Goal: Information Seeking & Learning: Understand process/instructions

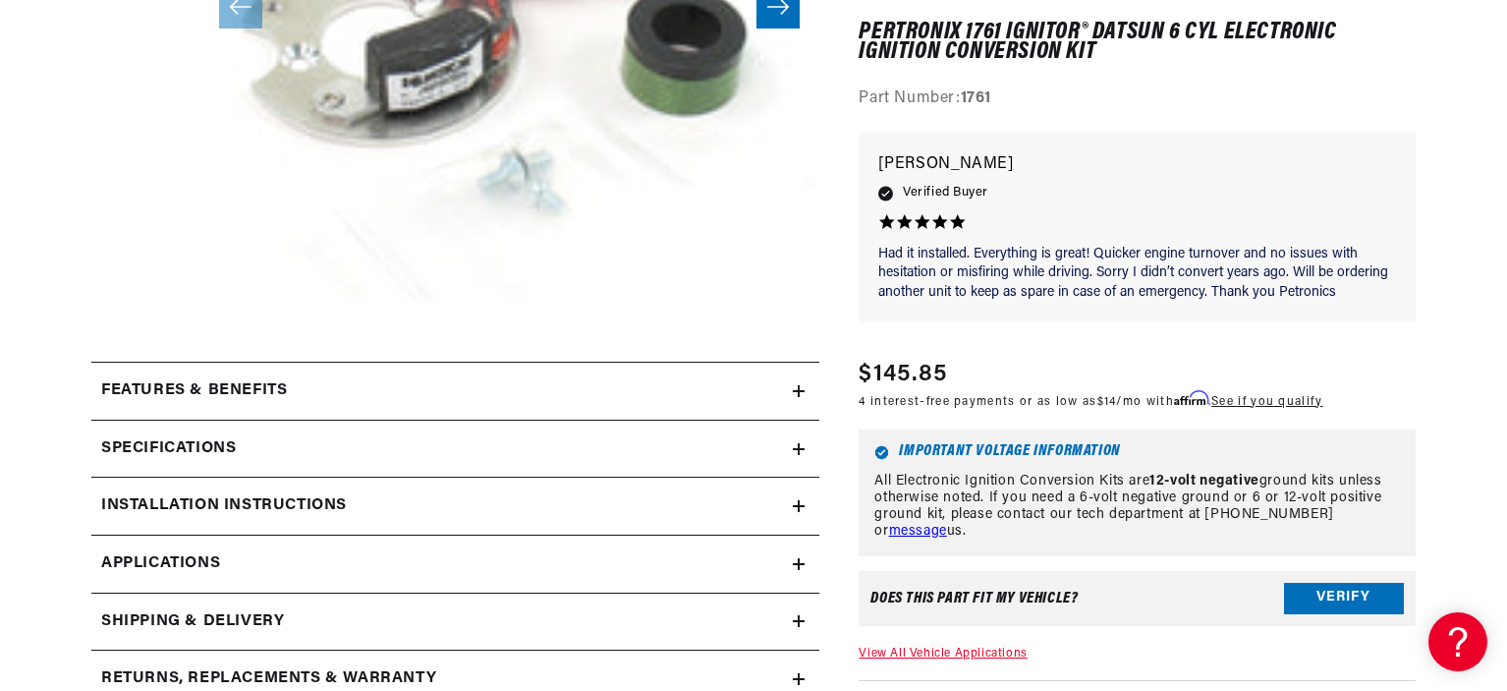
scroll to position [621, 0]
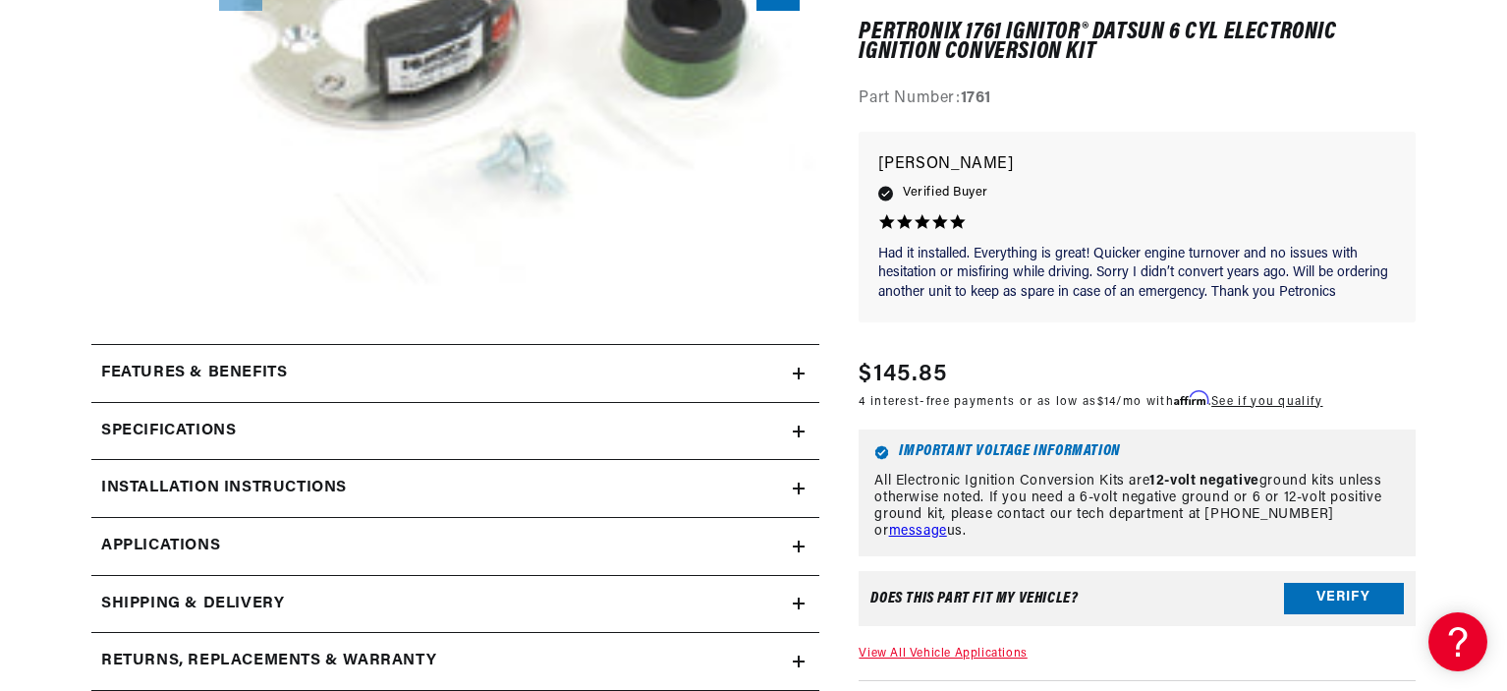
click at [664, 356] on summary "Features & Benefits" at bounding box center [455, 373] width 728 height 57
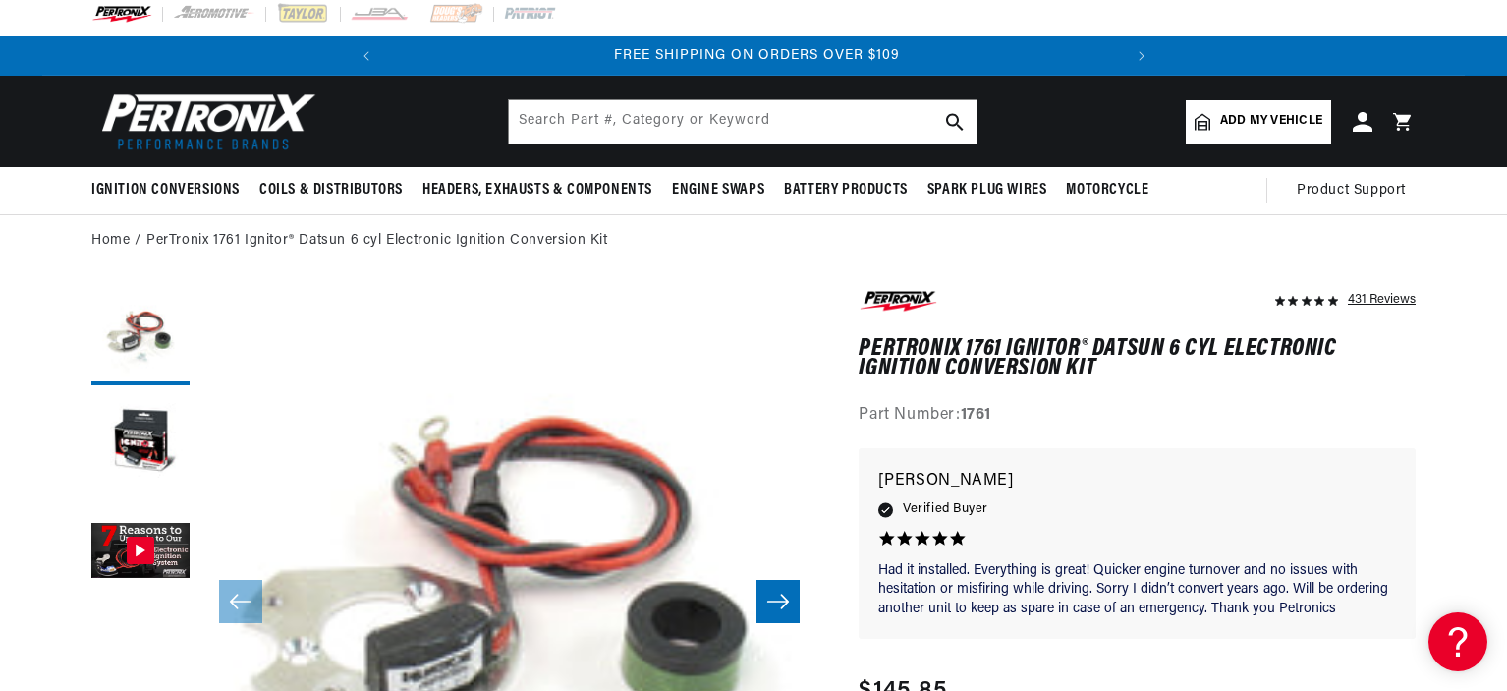
scroll to position [8, 0]
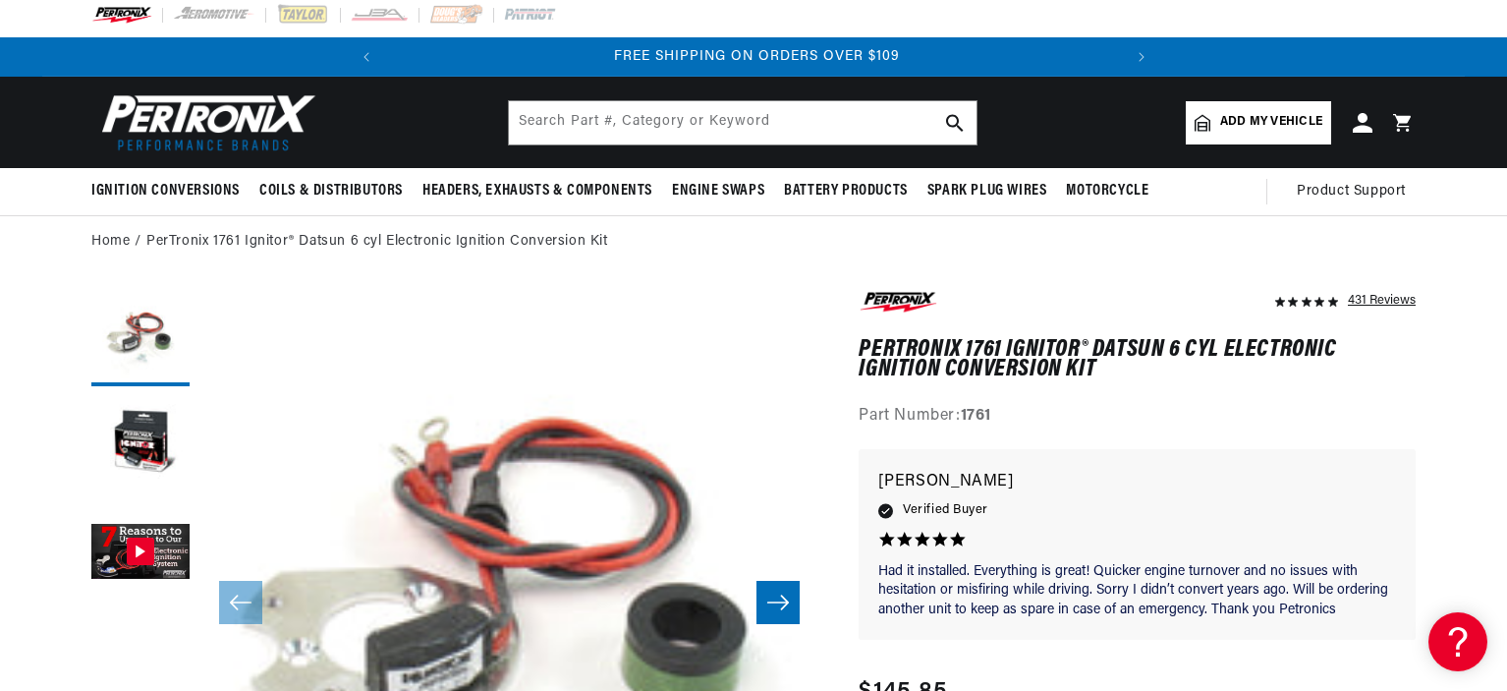
click at [1244, 137] on link "Add my vehicle" at bounding box center [1258, 122] width 145 height 43
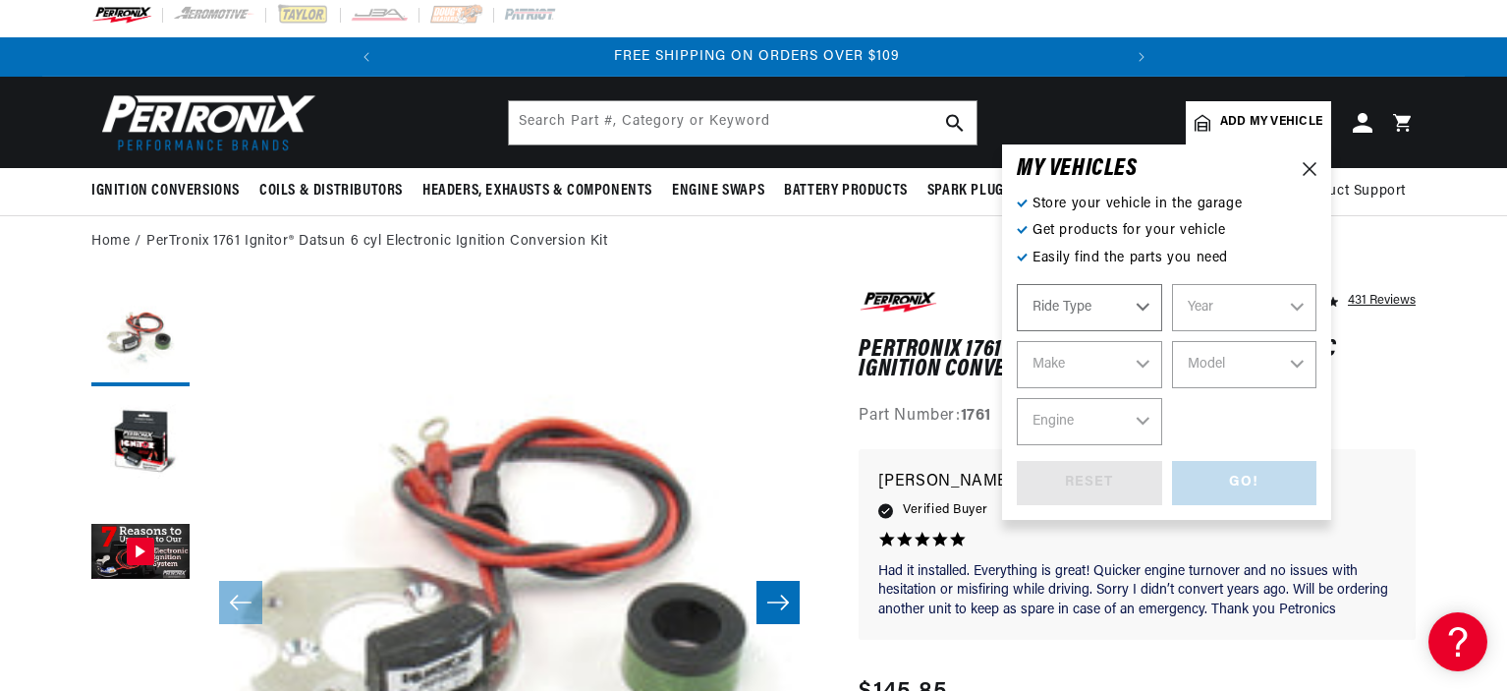
select select "Automotive"
click at [1200, 307] on select "Year 2022 2021 2020 2019 2018 2017 2016 2015 2014 2013 2012 2011 2010 2009 2008…" at bounding box center [1244, 307] width 145 height 47
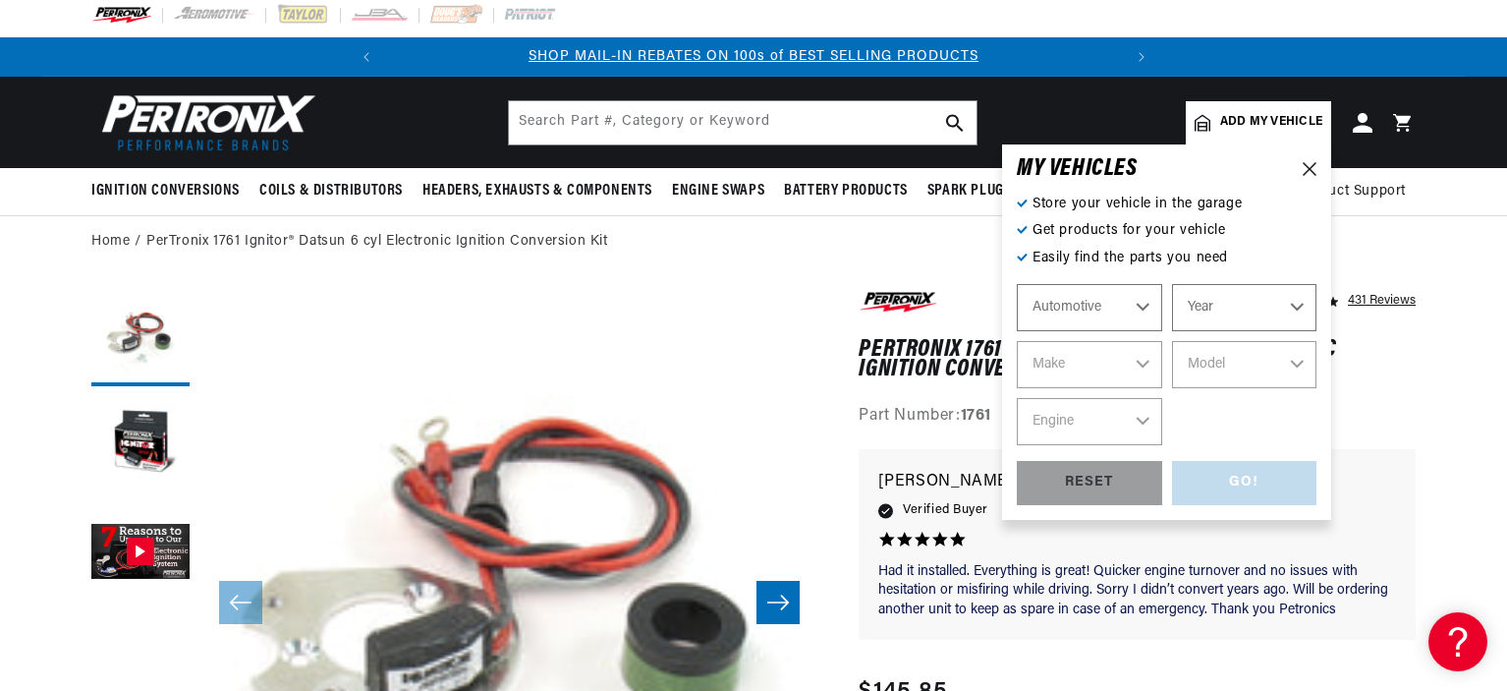
scroll to position [0, 0]
select select "1971"
click at [1172, 284] on select "Year 2022 2021 2020 2019 2018 2017 2016 2015 2014 2013 2012 2011 2010 2009 2008…" at bounding box center [1244, 307] width 145 height 47
select select "1971"
click at [1081, 363] on select "Make Alfa Romeo American Motors Aston Martin Audi Austin Avanti BMW Buick Cadil…" at bounding box center [1089, 364] width 145 height 47
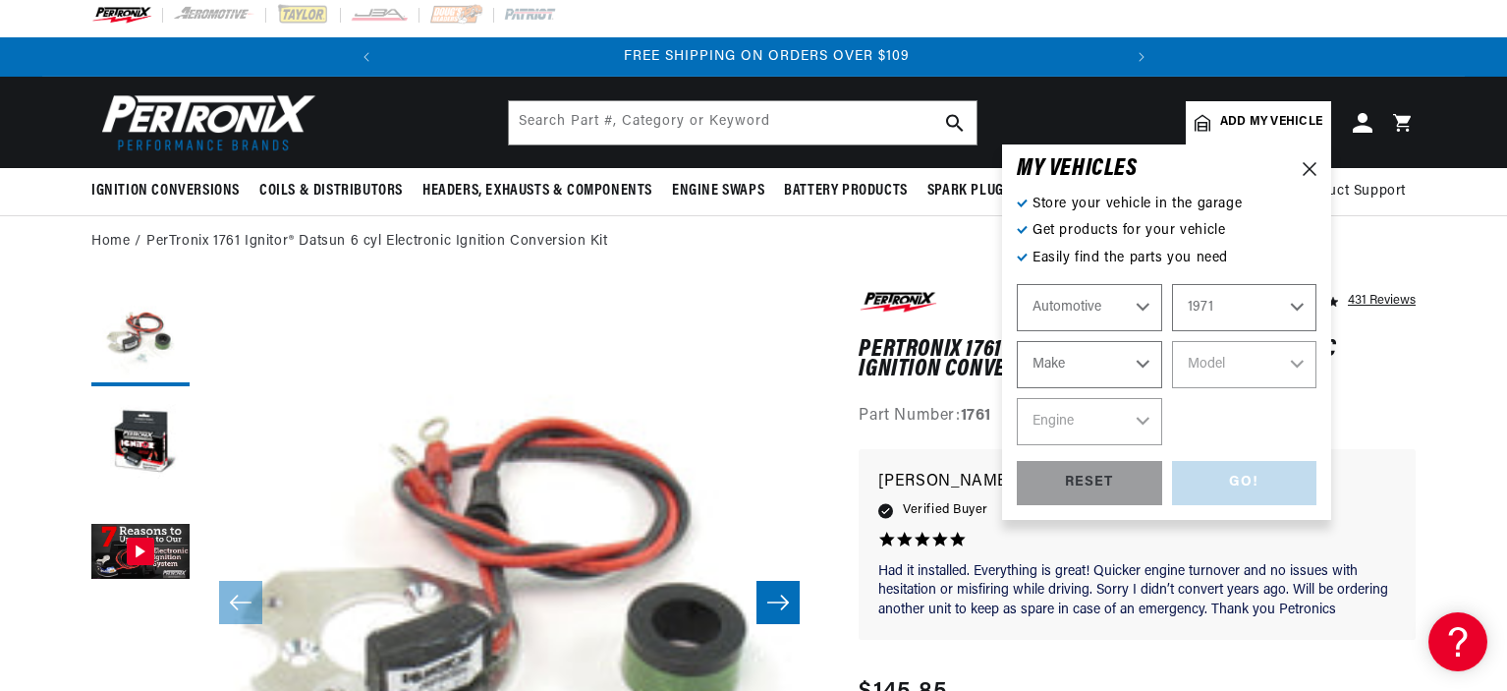
scroll to position [0, 733]
select select "Nissan"
click at [1017, 341] on select "Make Alfa Romeo American Motors Aston Martin Audi Austin Avanti BMW Buick Cadil…" at bounding box center [1089, 364] width 145 height 47
select select "Nissan"
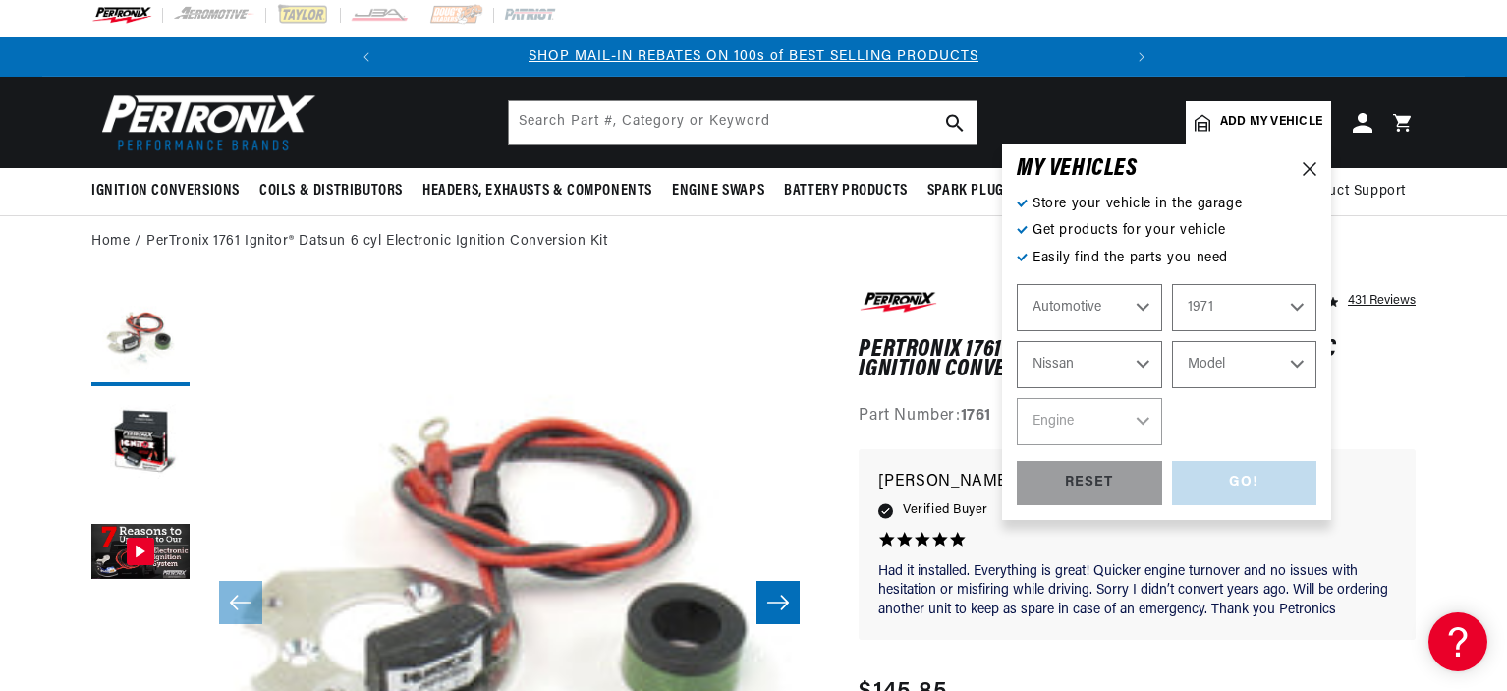
click at [1245, 380] on select "Model 240Z" at bounding box center [1244, 364] width 145 height 47
select select "240Z"
click at [1172, 341] on select "Model 240Z" at bounding box center [1244, 364] width 145 height 47
select select "240Z"
click at [1146, 431] on select "Engine 2.4L" at bounding box center [1089, 421] width 145 height 47
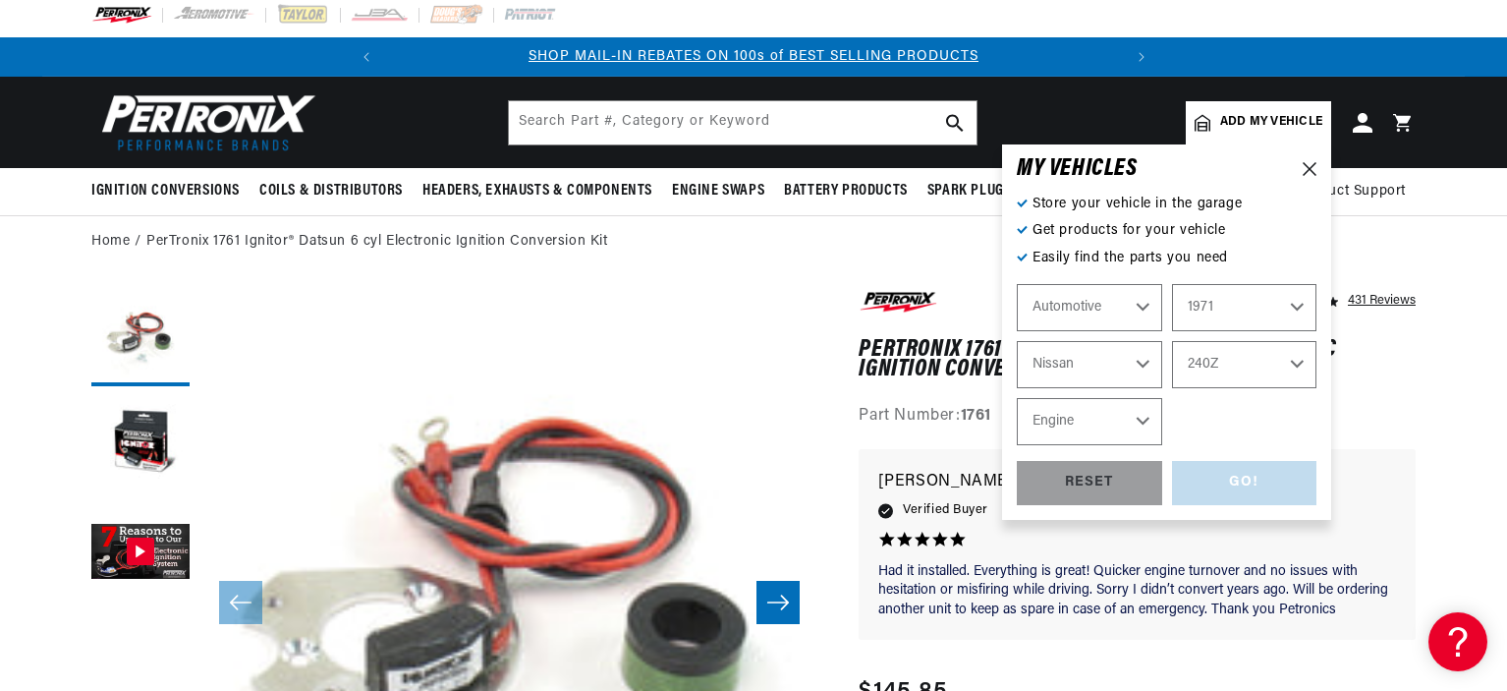
select select "2.4L"
click at [1017, 398] on select "Engine 2.4L" at bounding box center [1089, 421] width 145 height 47
select select "2.4L"
click at [1244, 476] on div "GO!" at bounding box center [1244, 483] width 145 height 44
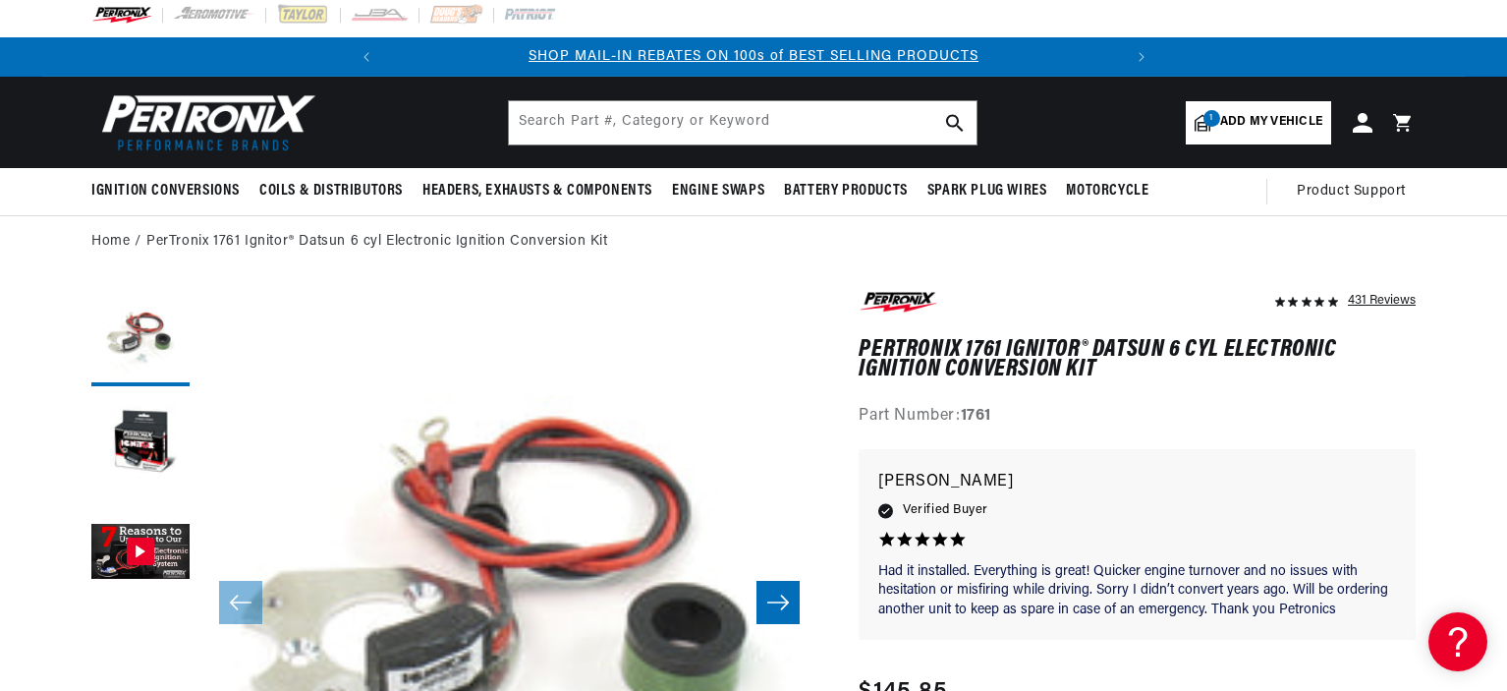
scroll to position [0, 241]
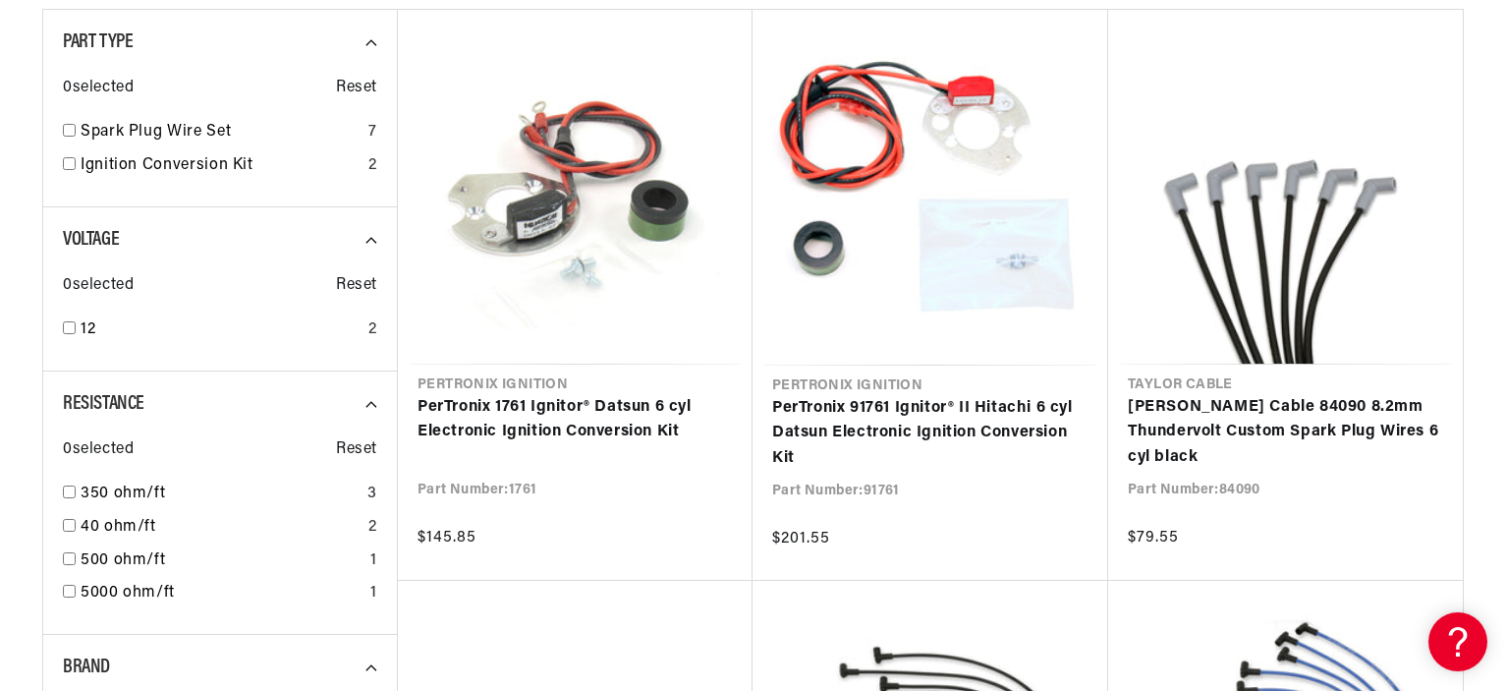
scroll to position [370, 0]
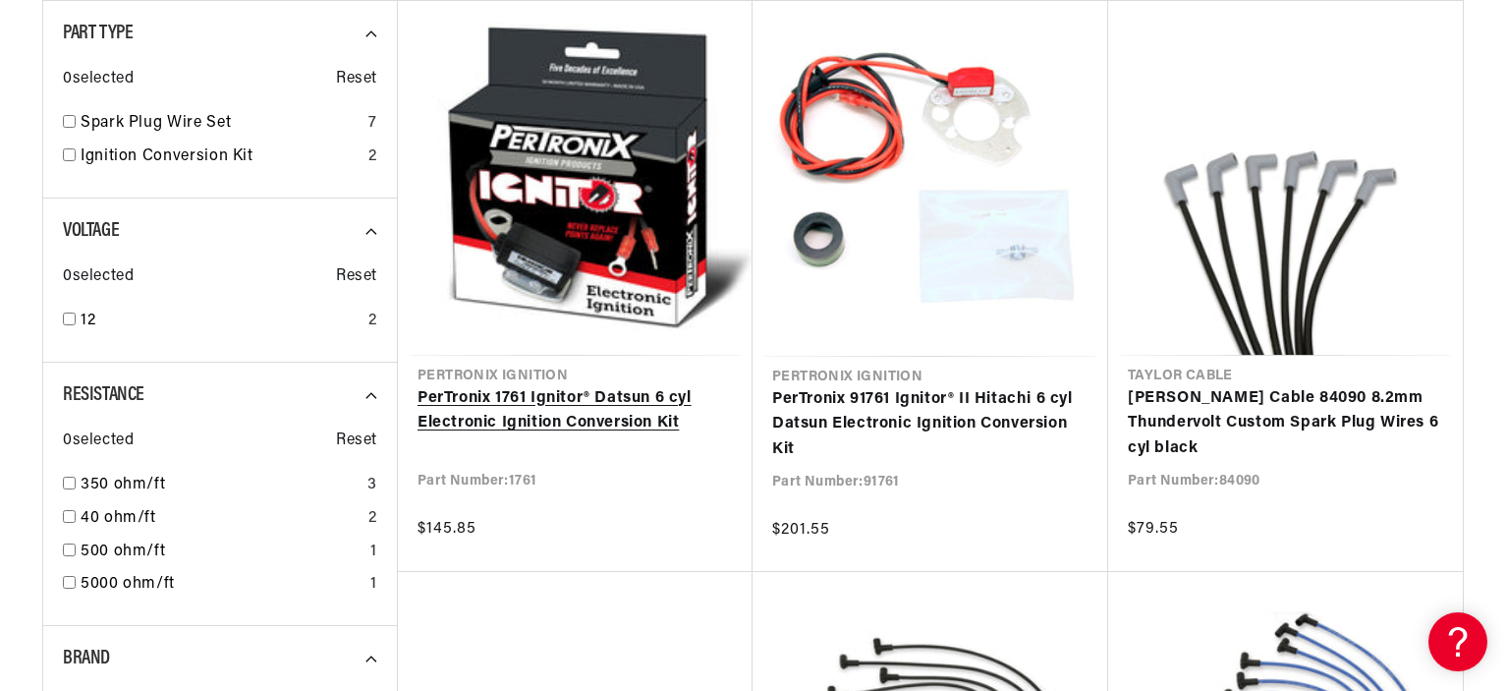
click at [593, 425] on link "PerTronix 1761 Ignitor® Datsun 6 cyl Electronic Ignition Conversion Kit" at bounding box center [574, 411] width 315 height 50
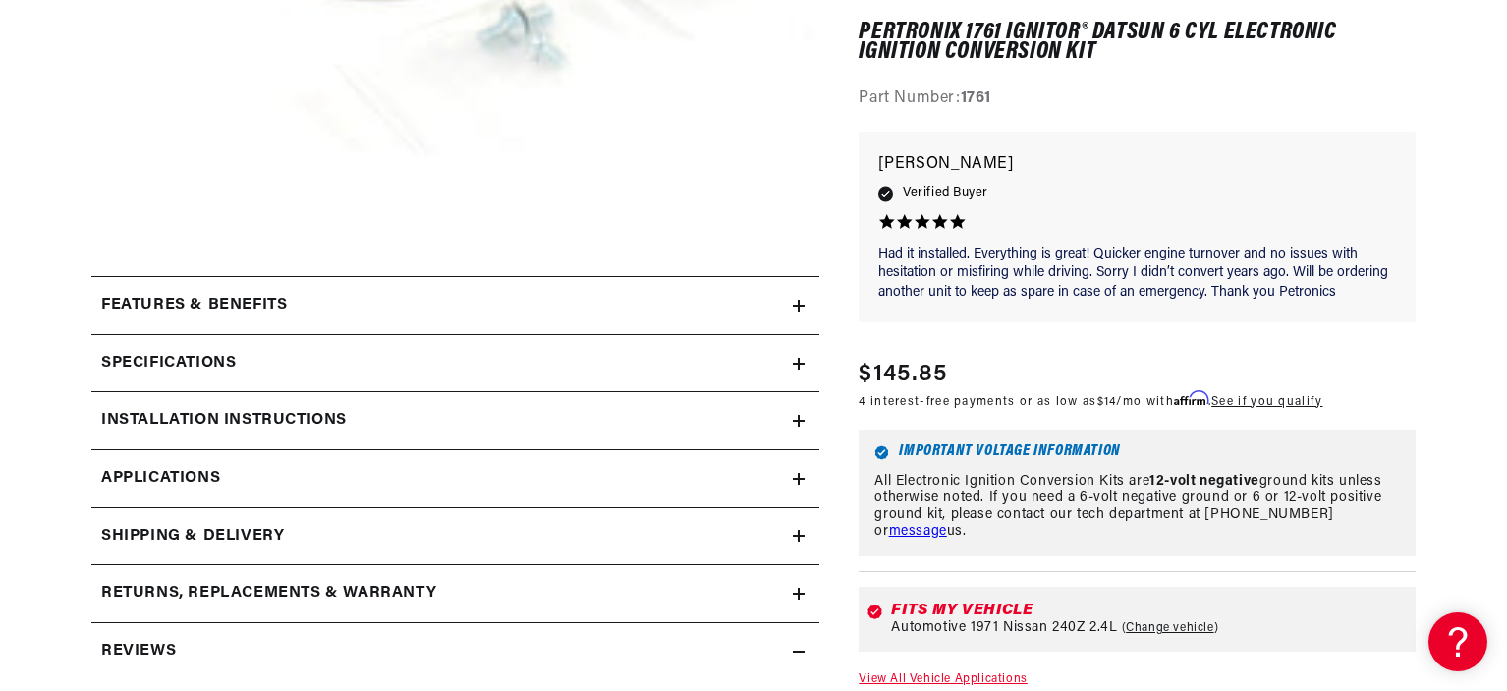
scroll to position [690, 0]
click at [958, 431] on div "Important Voltage Information All Electronic Ignition Conversion Kits are 12-vo…" at bounding box center [1137, 493] width 557 height 126
click at [437, 428] on div "Installation instructions" at bounding box center [441, 420] width 701 height 26
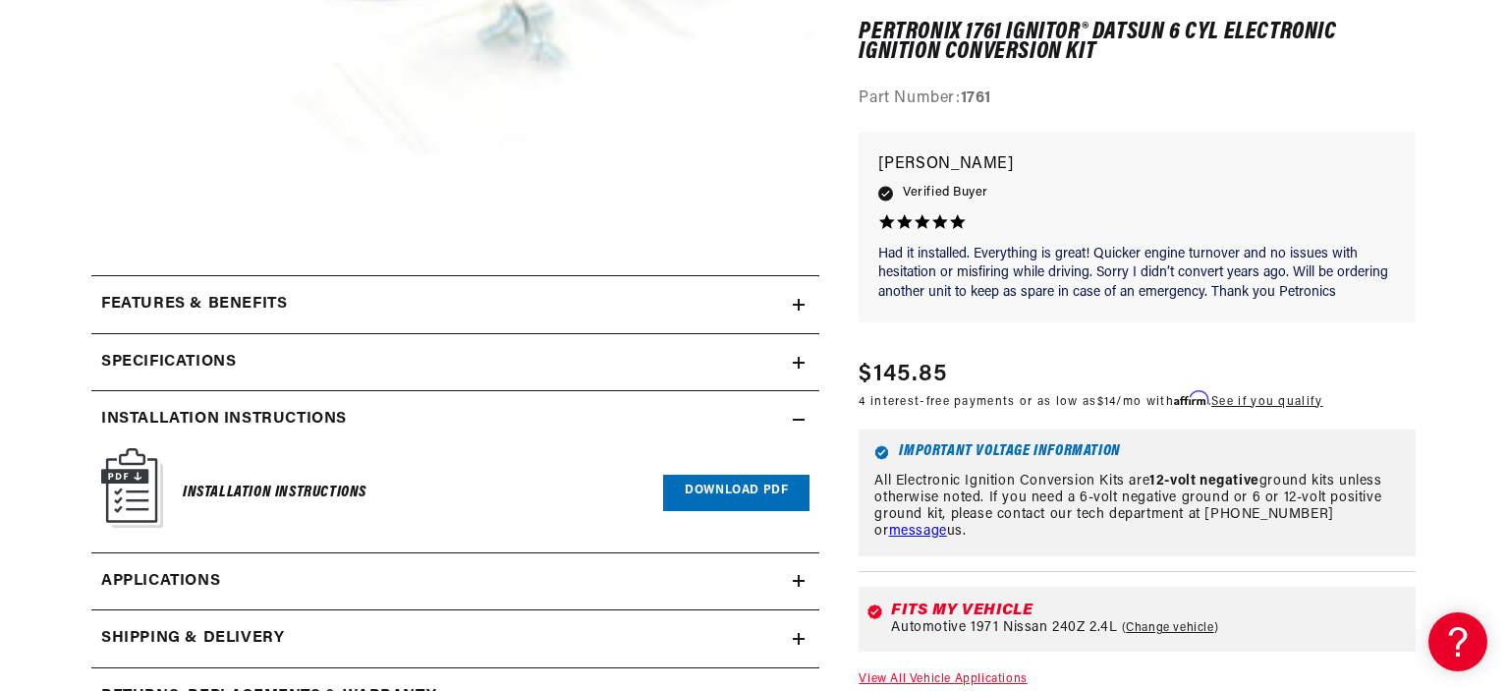
scroll to position [0, 733]
click at [437, 428] on div "Installation instructions" at bounding box center [441, 420] width 701 height 26
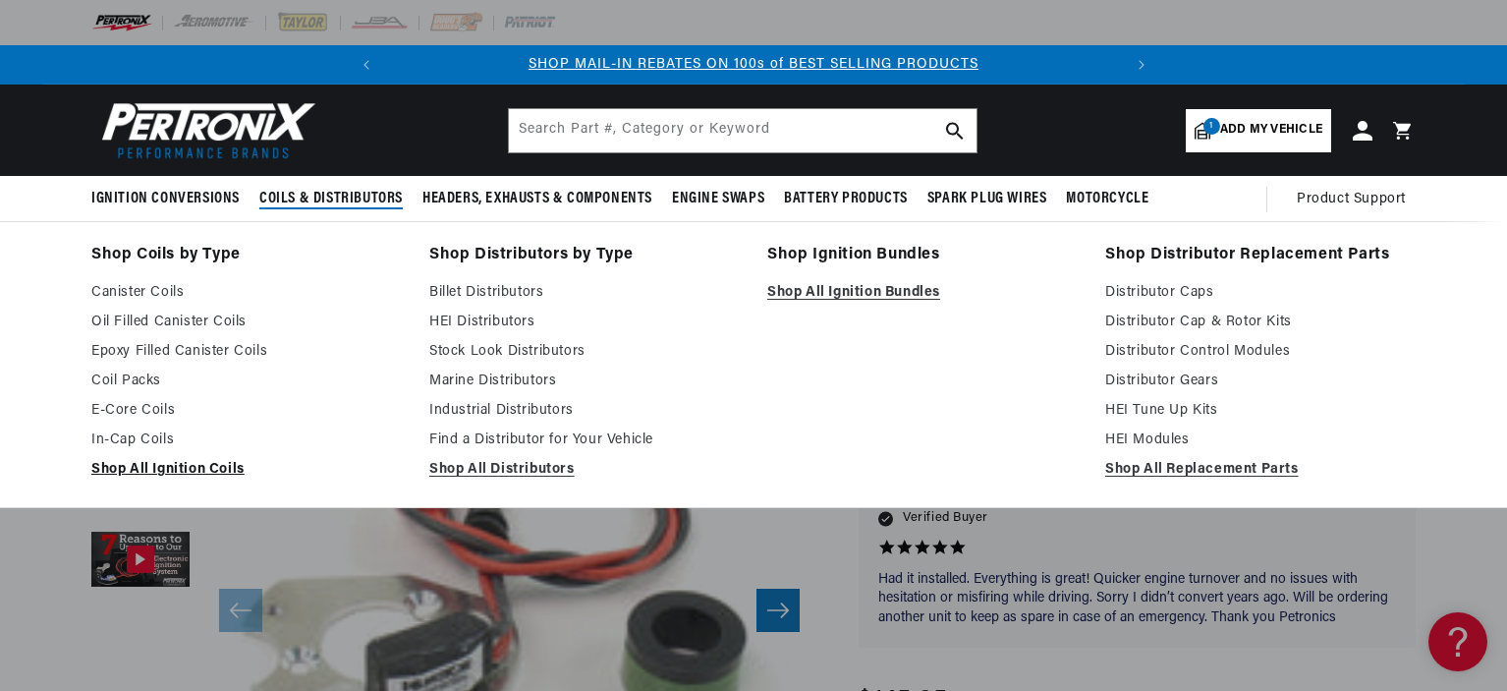
scroll to position [0, 0]
click at [224, 473] on link "Shop All Ignition Coils" at bounding box center [246, 470] width 310 height 24
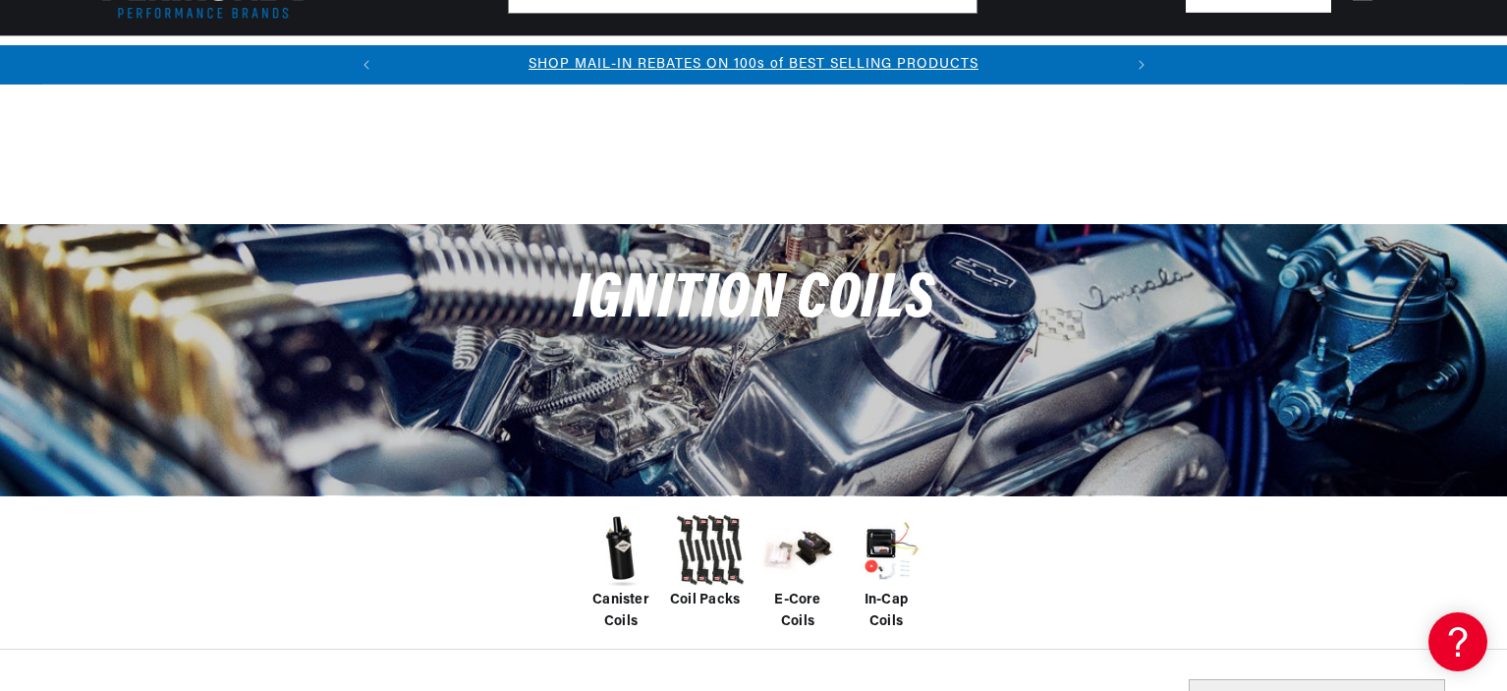
scroll to position [267, 0]
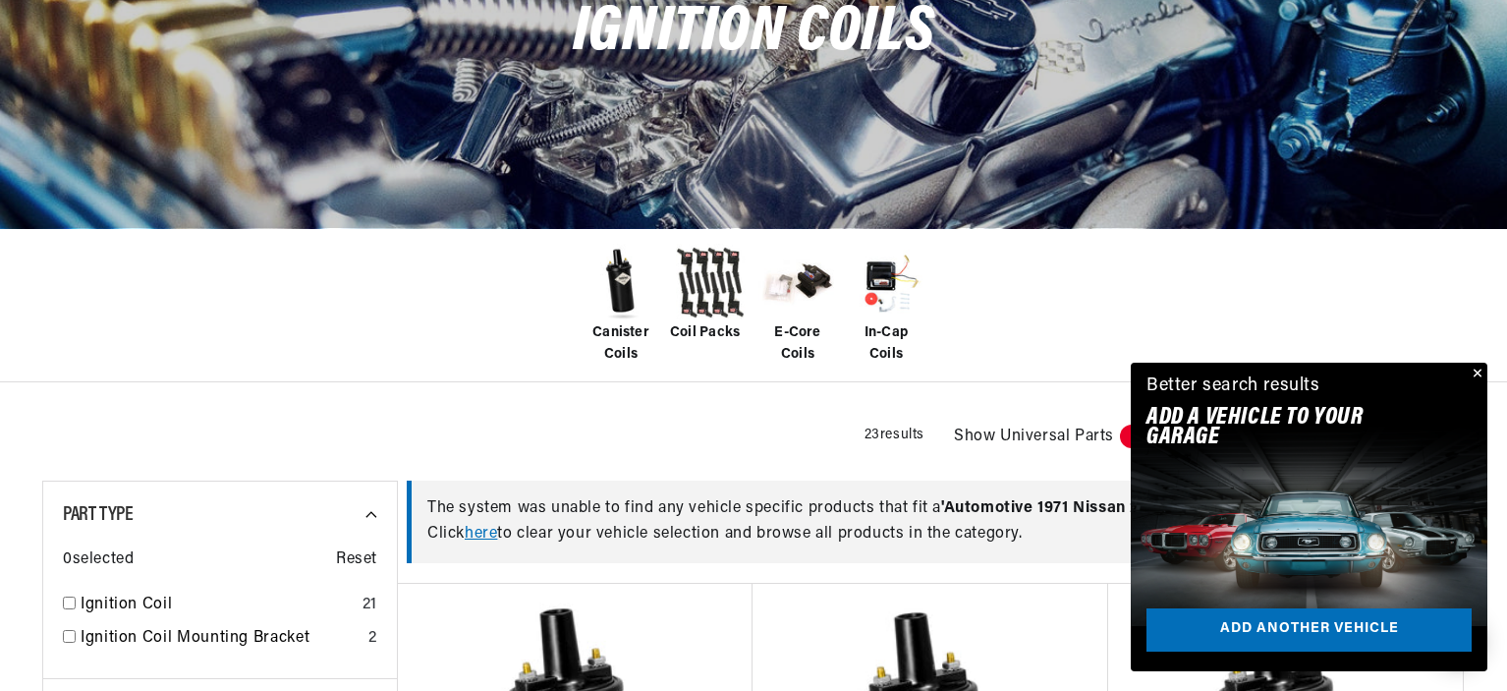
click at [632, 329] on span "Canister Coils" at bounding box center [621, 344] width 79 height 44
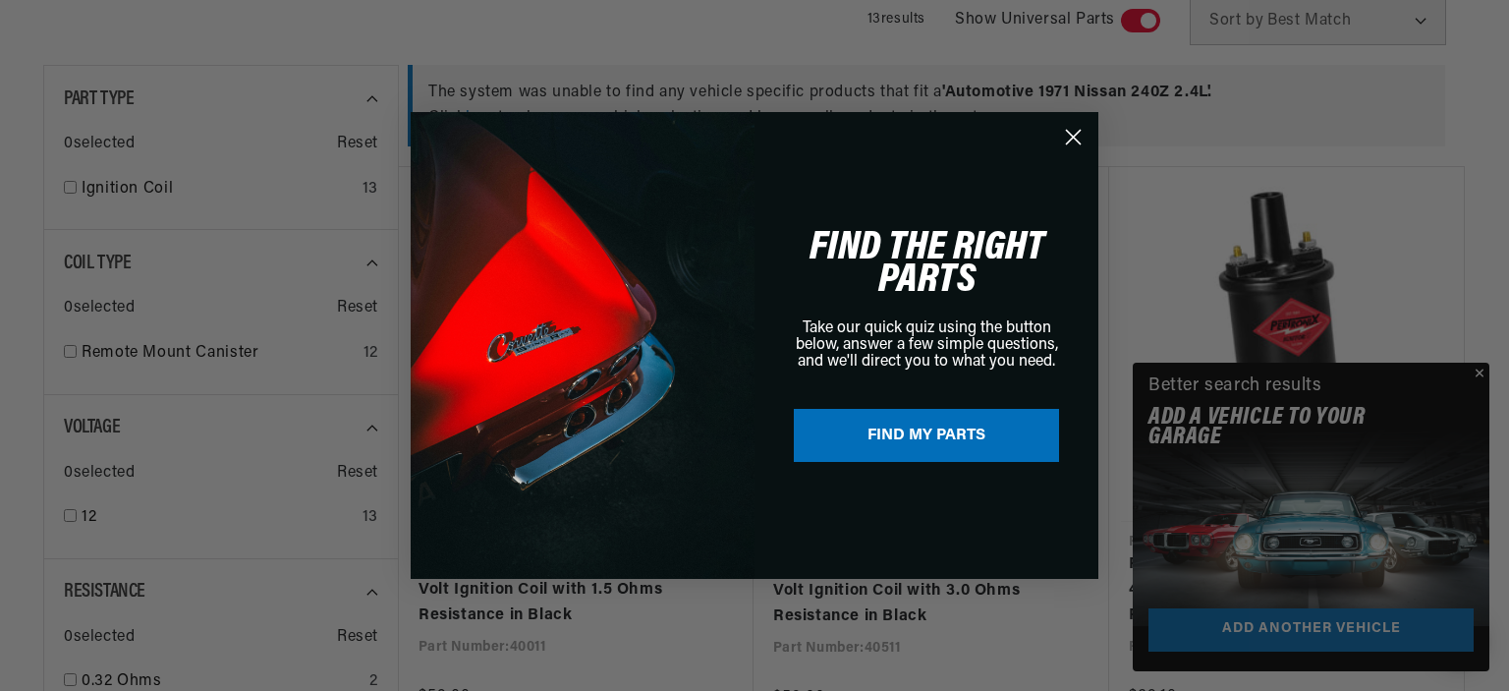
click at [1073, 138] on icon "Close dialog" at bounding box center [1074, 138] width 14 height 14
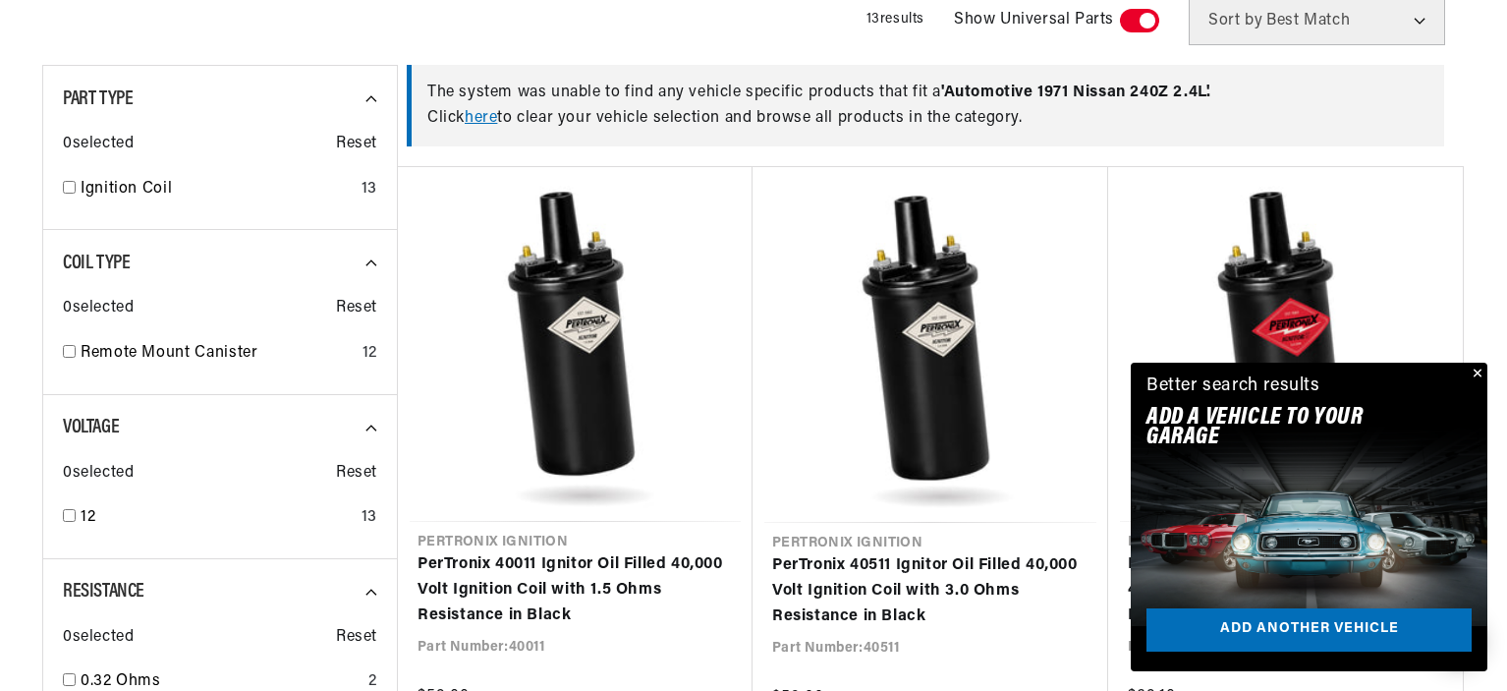
click at [1478, 370] on button "Close" at bounding box center [1476, 374] width 24 height 24
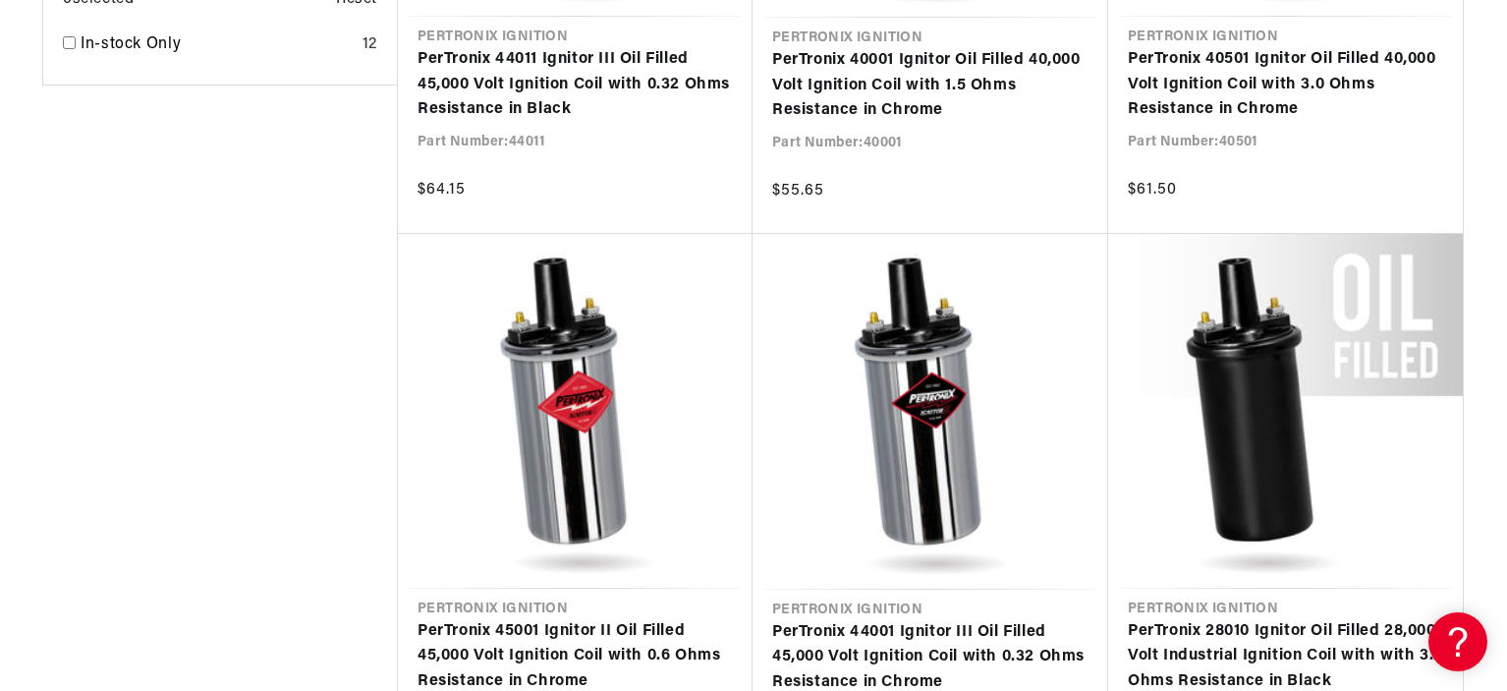
scroll to position [0, 733]
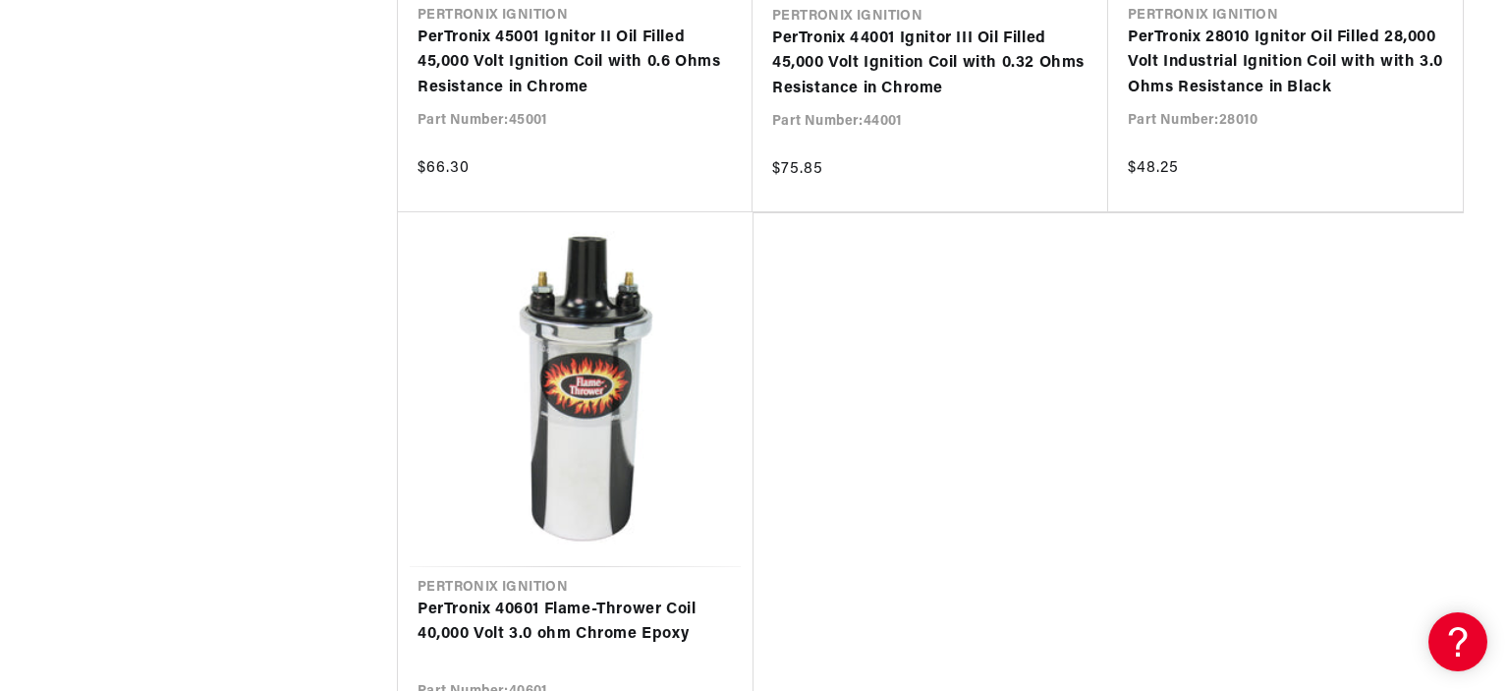
scroll to position [0, 733]
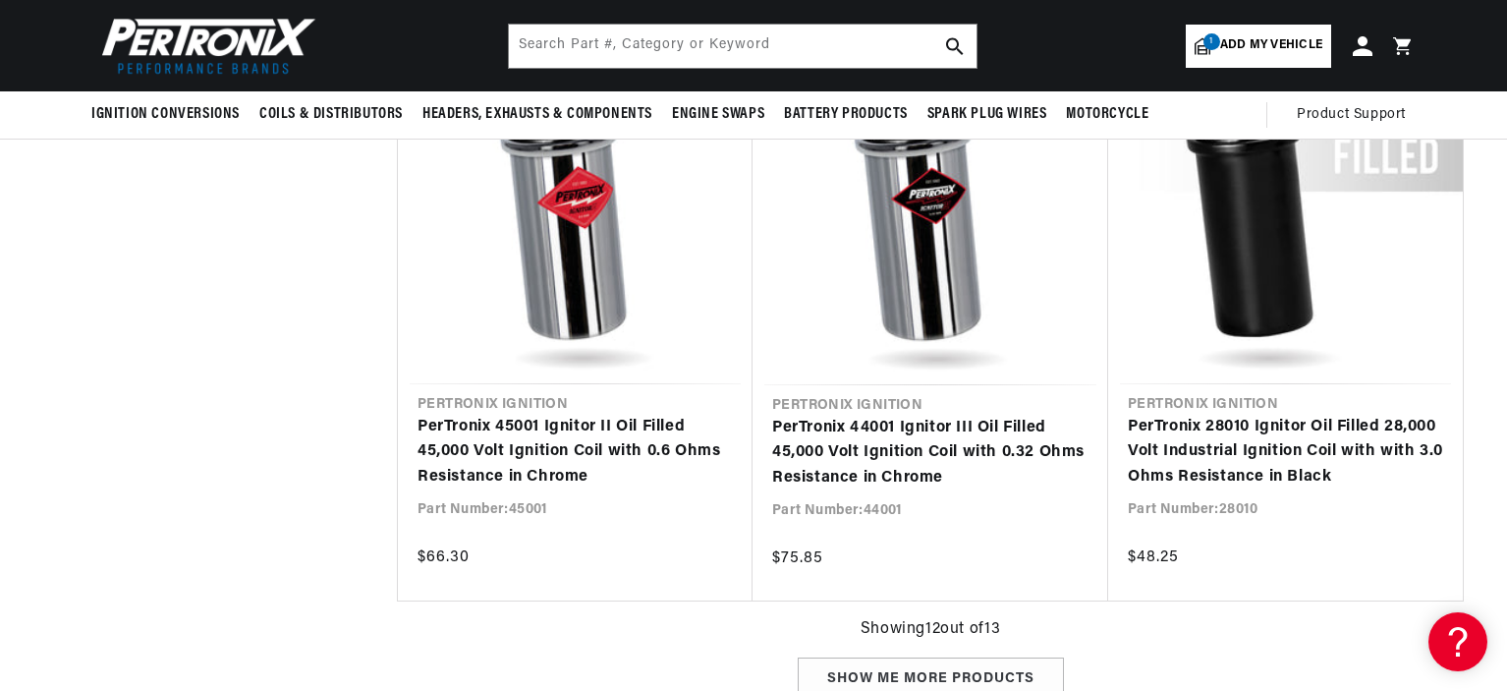
scroll to position [2561, 0]
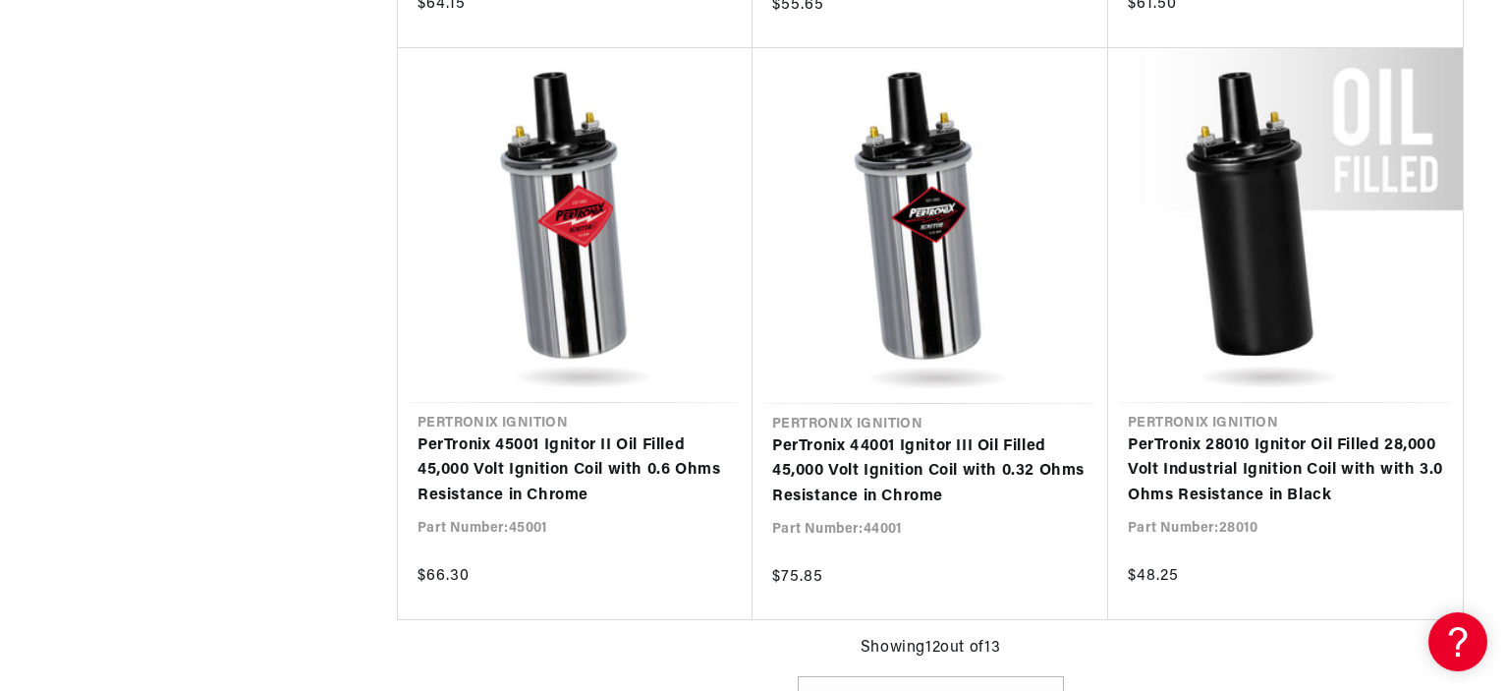
scroll to position [0, 110]
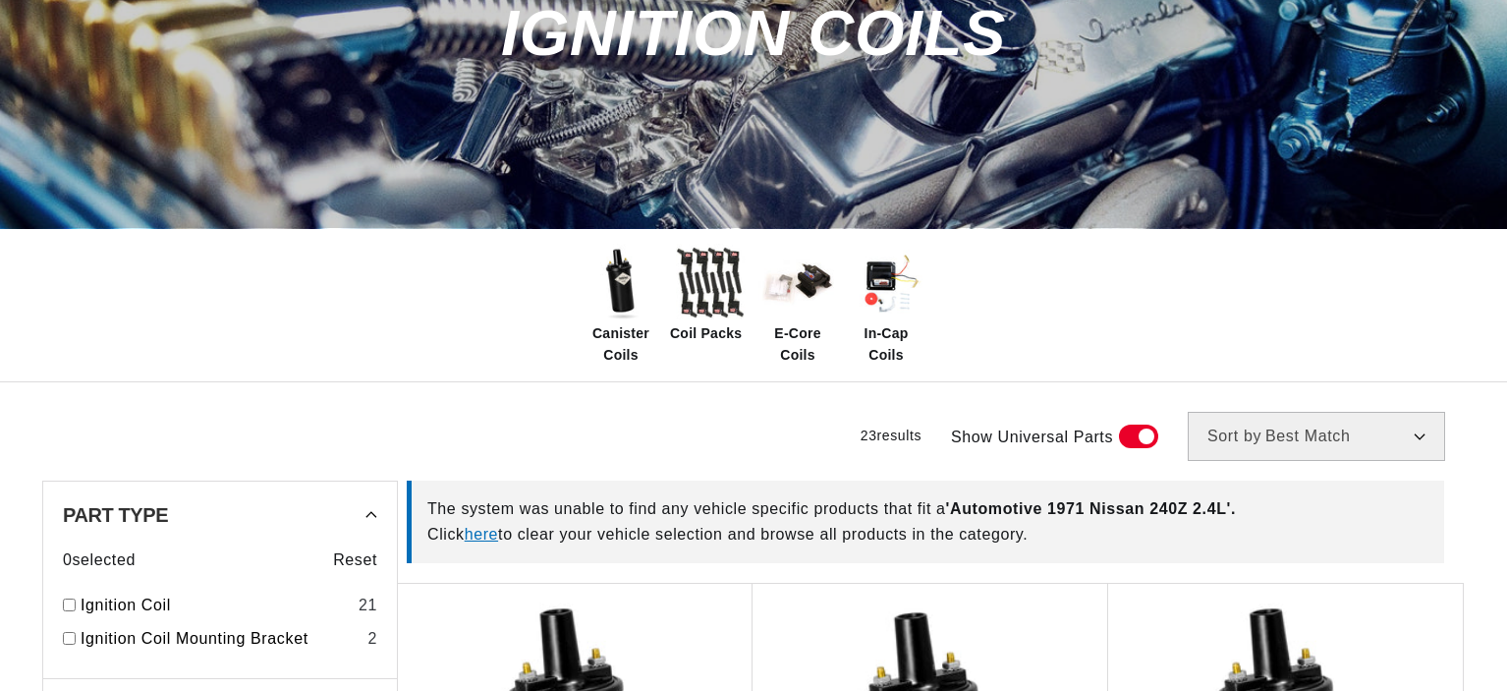
scroll to position [267, 0]
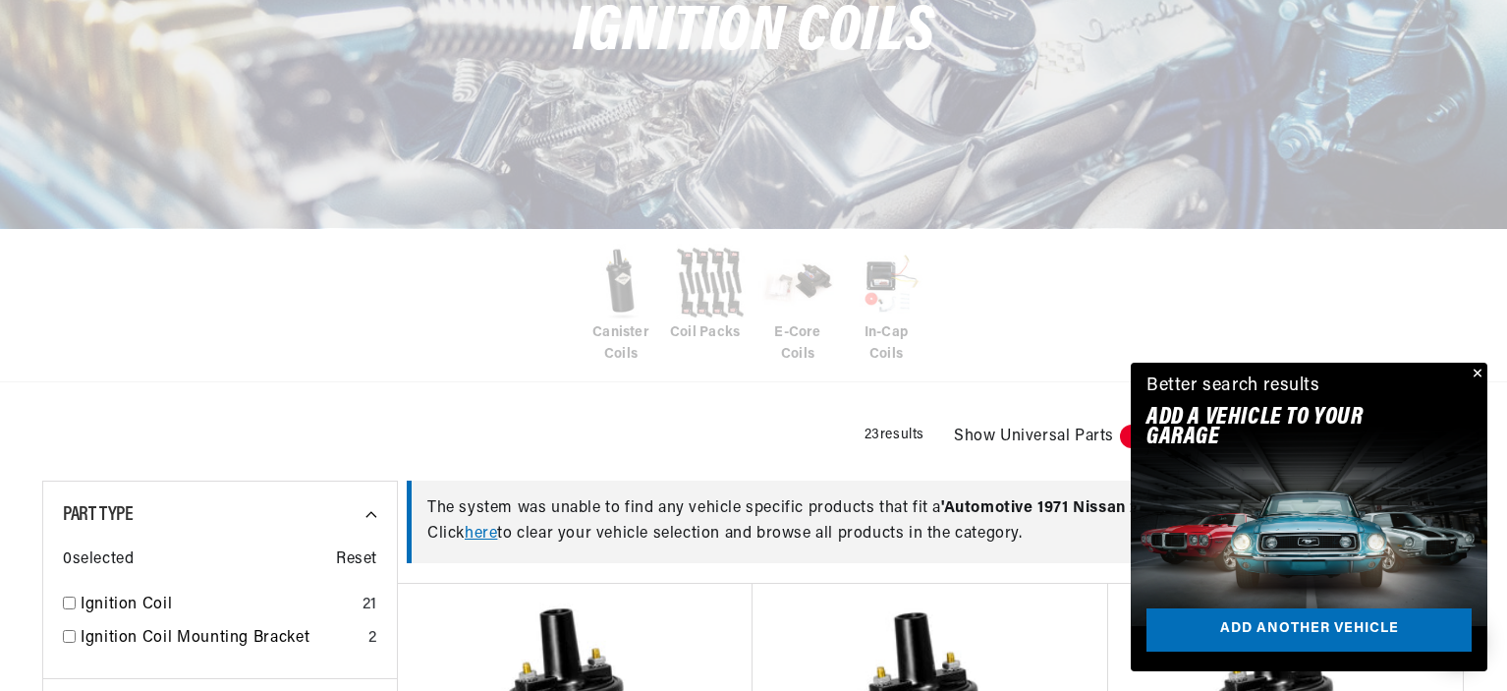
scroll to position [0, 733]
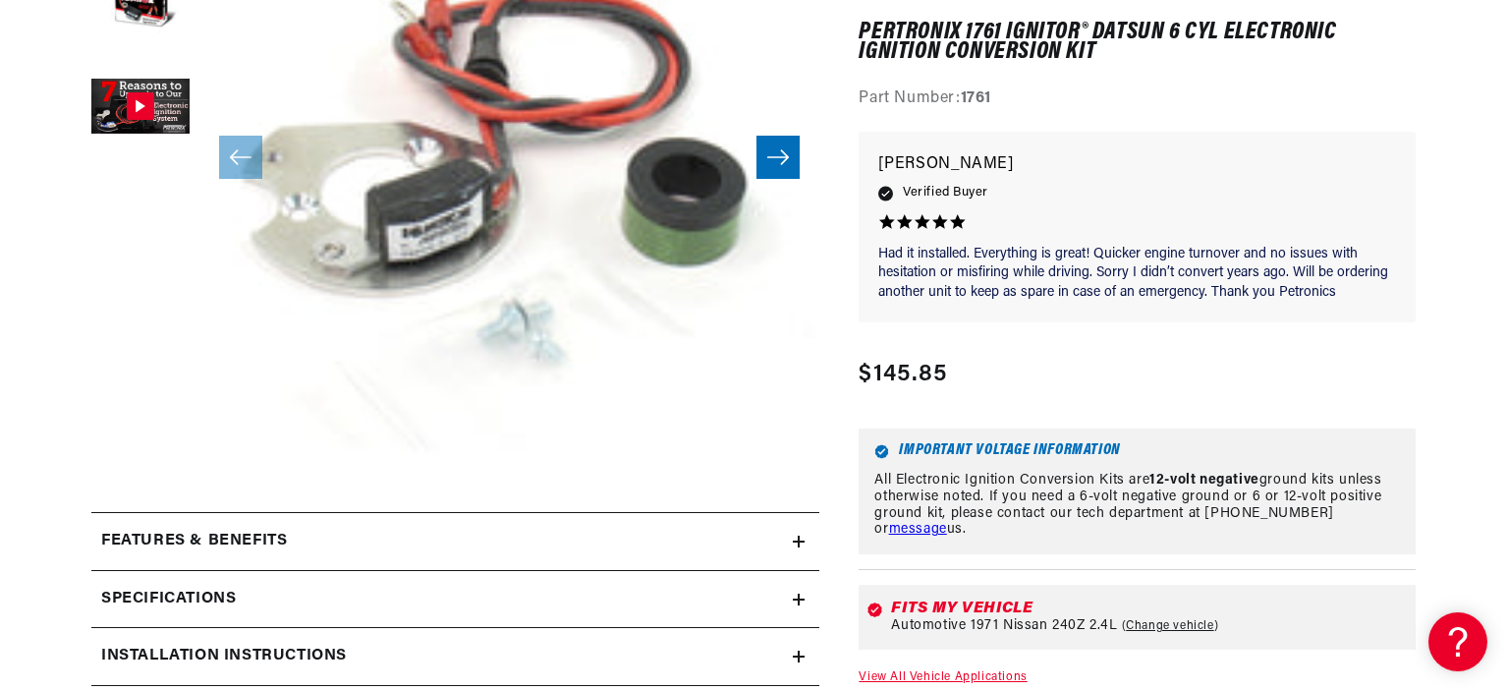
scroll to position [811, 0]
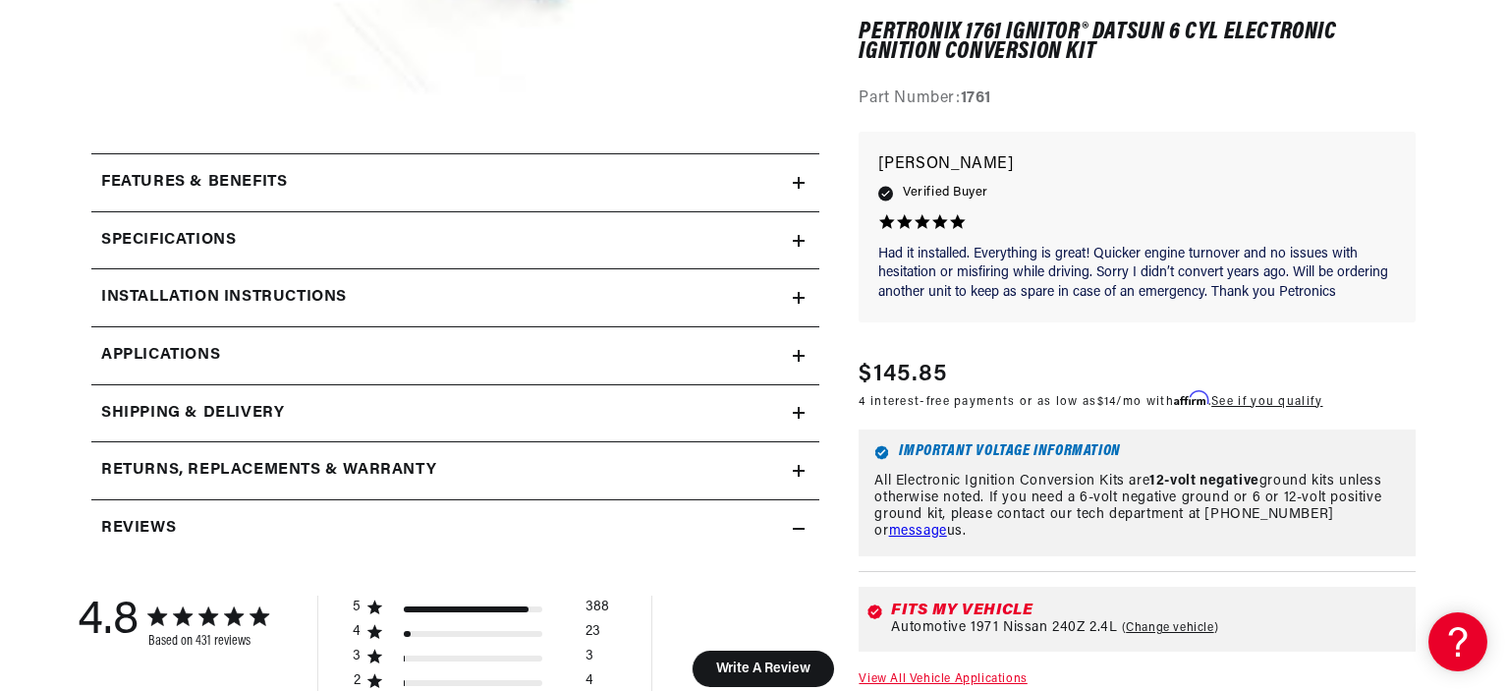
click at [235, 188] on h2 "Features & Benefits" at bounding box center [194, 183] width 186 height 26
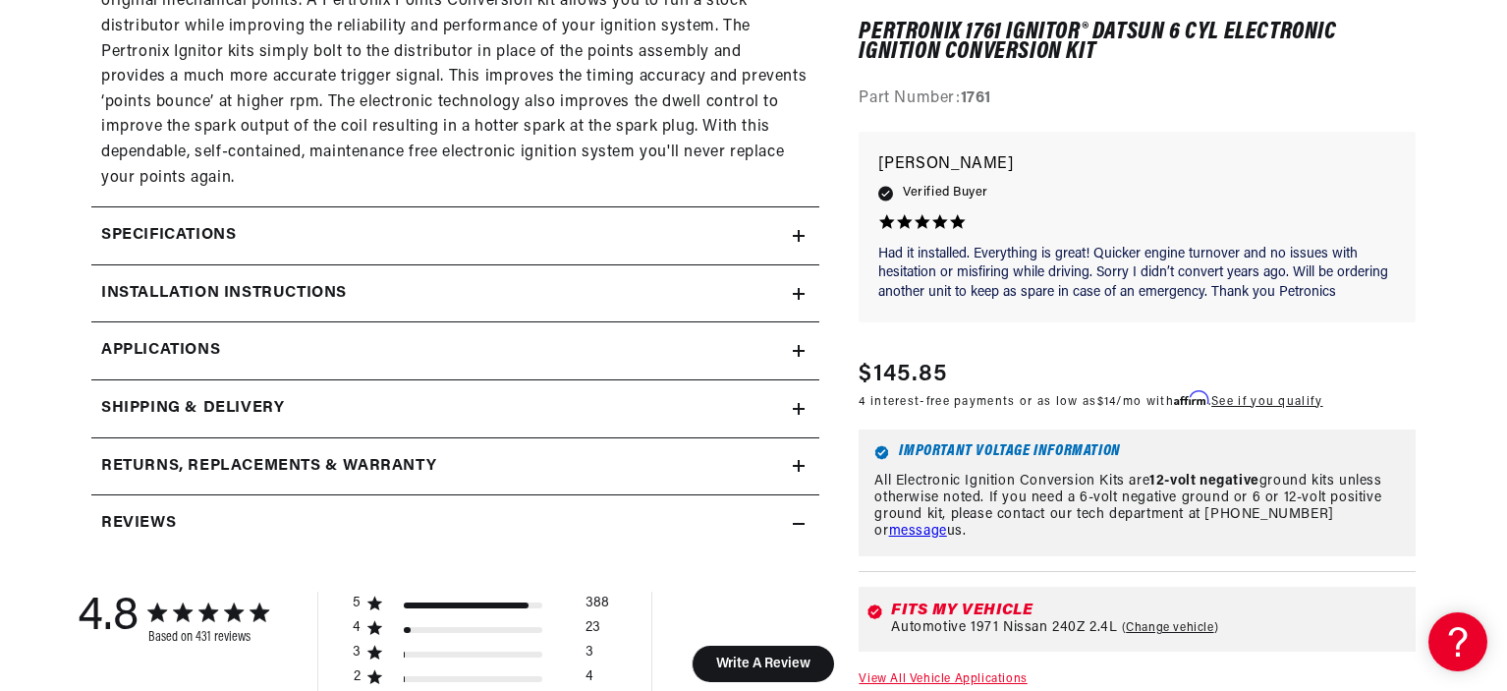
scroll to position [1565, 0]
click at [244, 238] on div "Specifications" at bounding box center [441, 235] width 701 height 26
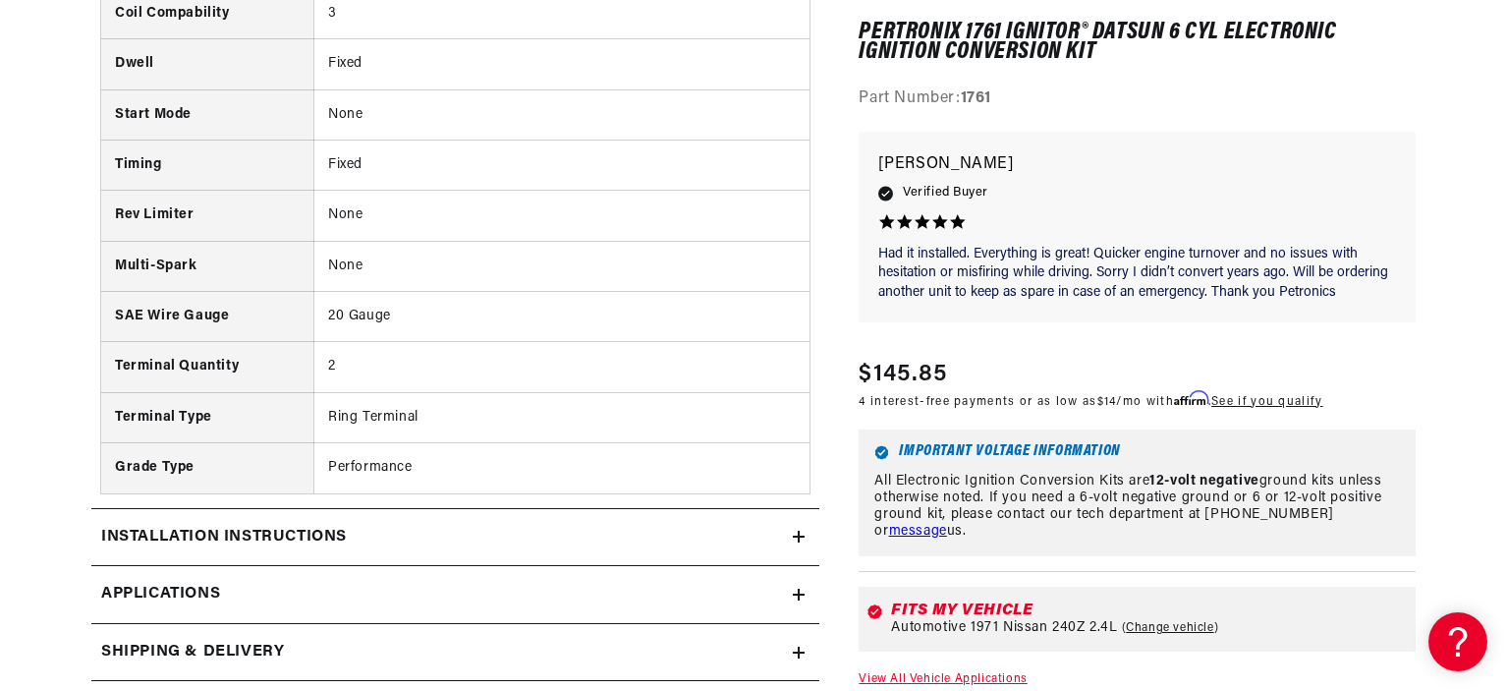
scroll to position [2455, 0]
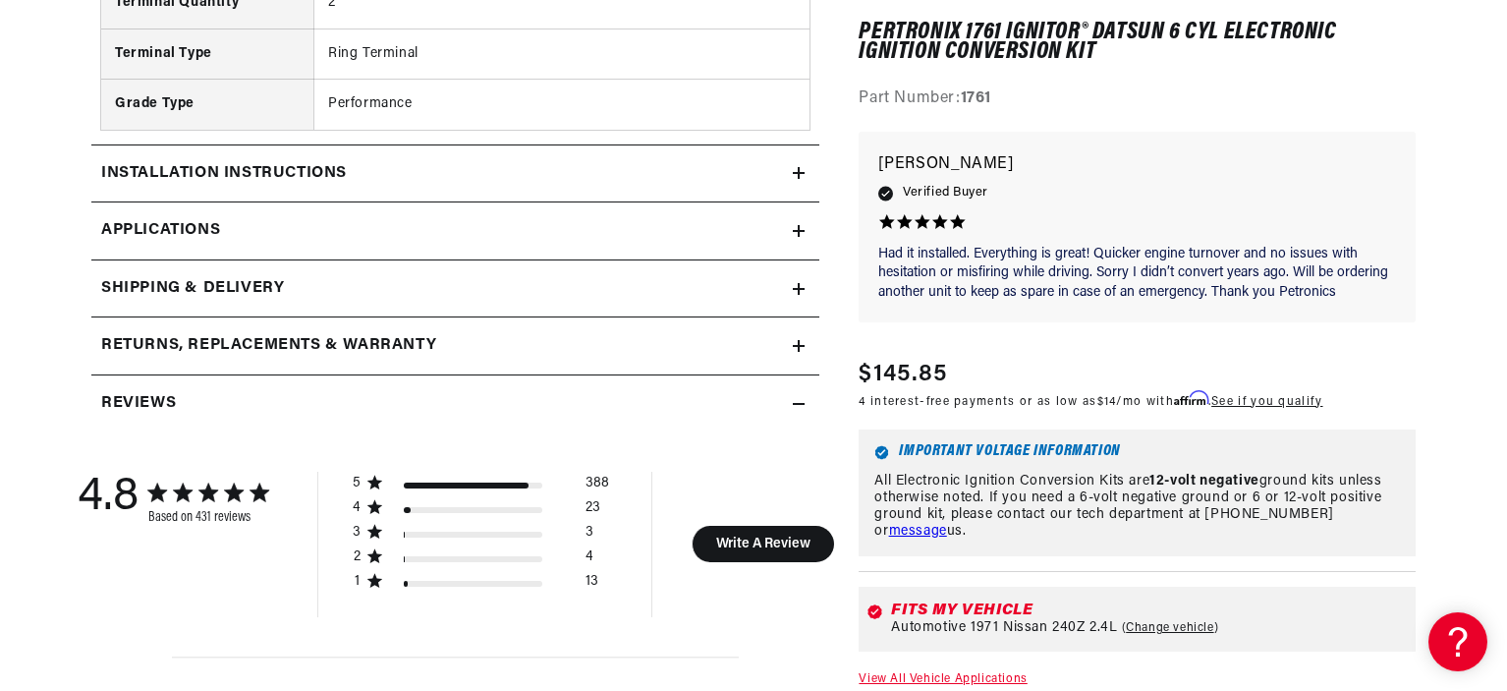
click at [235, 170] on h2 "Installation instructions" at bounding box center [224, 174] width 246 height 26
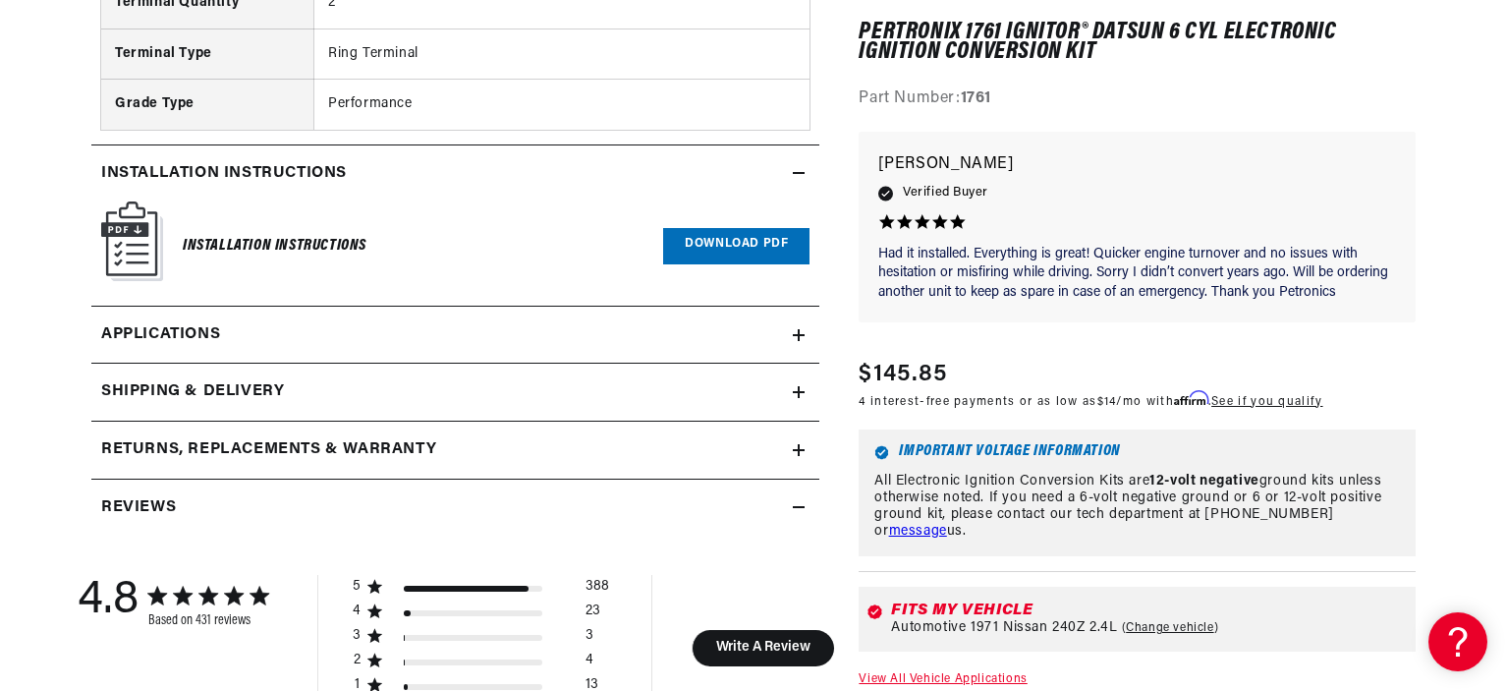
scroll to position [0, 269]
click at [766, 228] on link "Download PDF" at bounding box center [736, 246] width 146 height 36
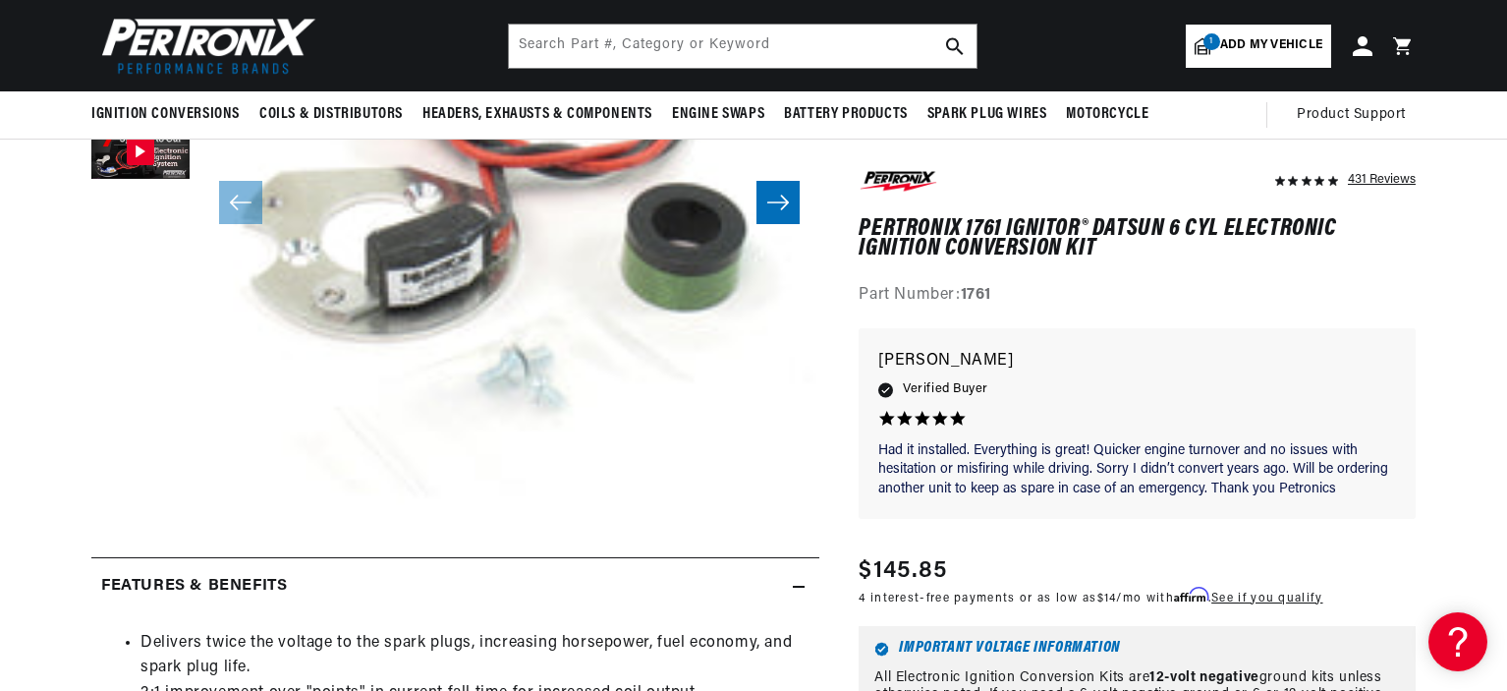
scroll to position [0, 0]
